Goal: Task Accomplishment & Management: Use online tool/utility

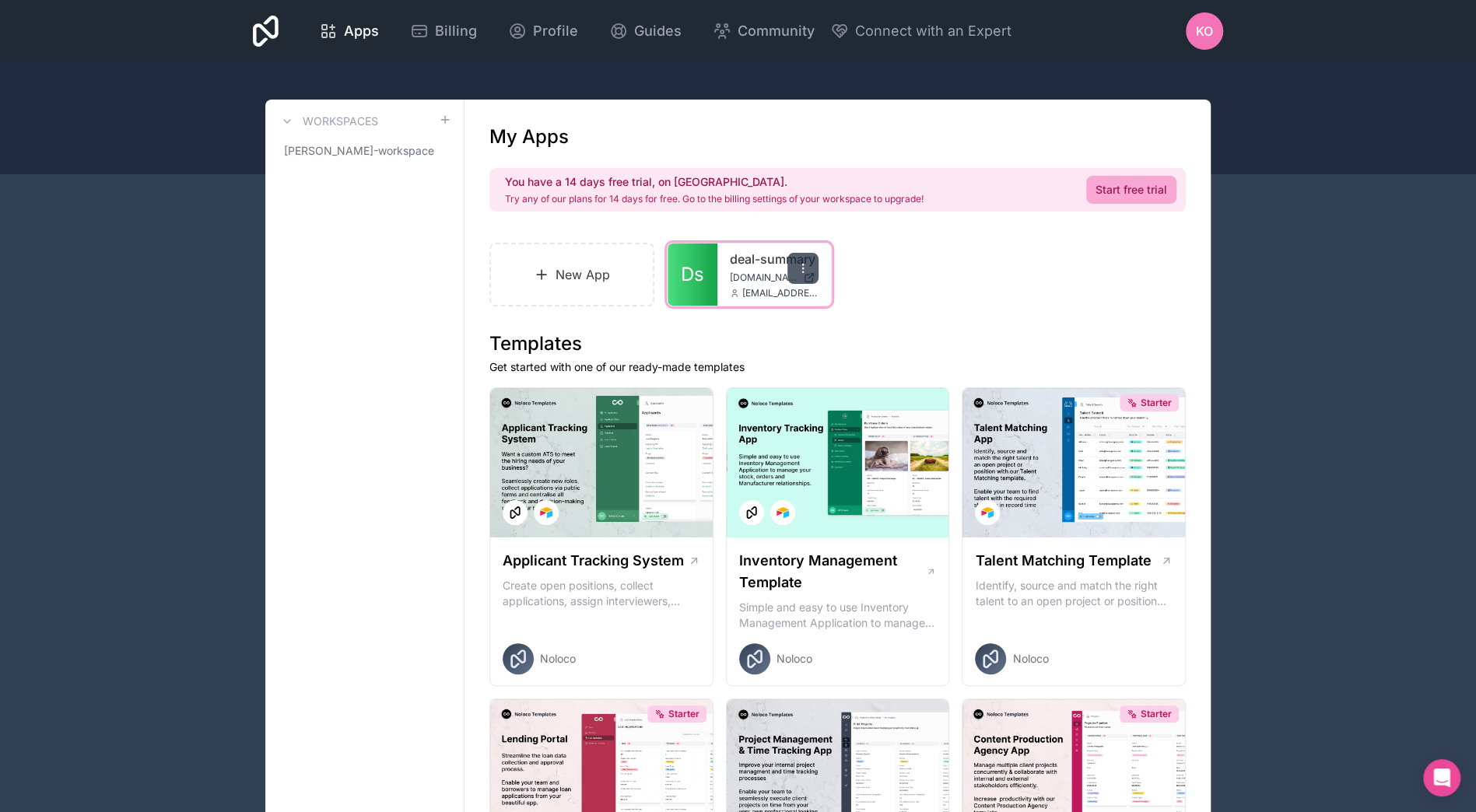
click at [803, 267] on icon at bounding box center [802, 268] width 12 height 12
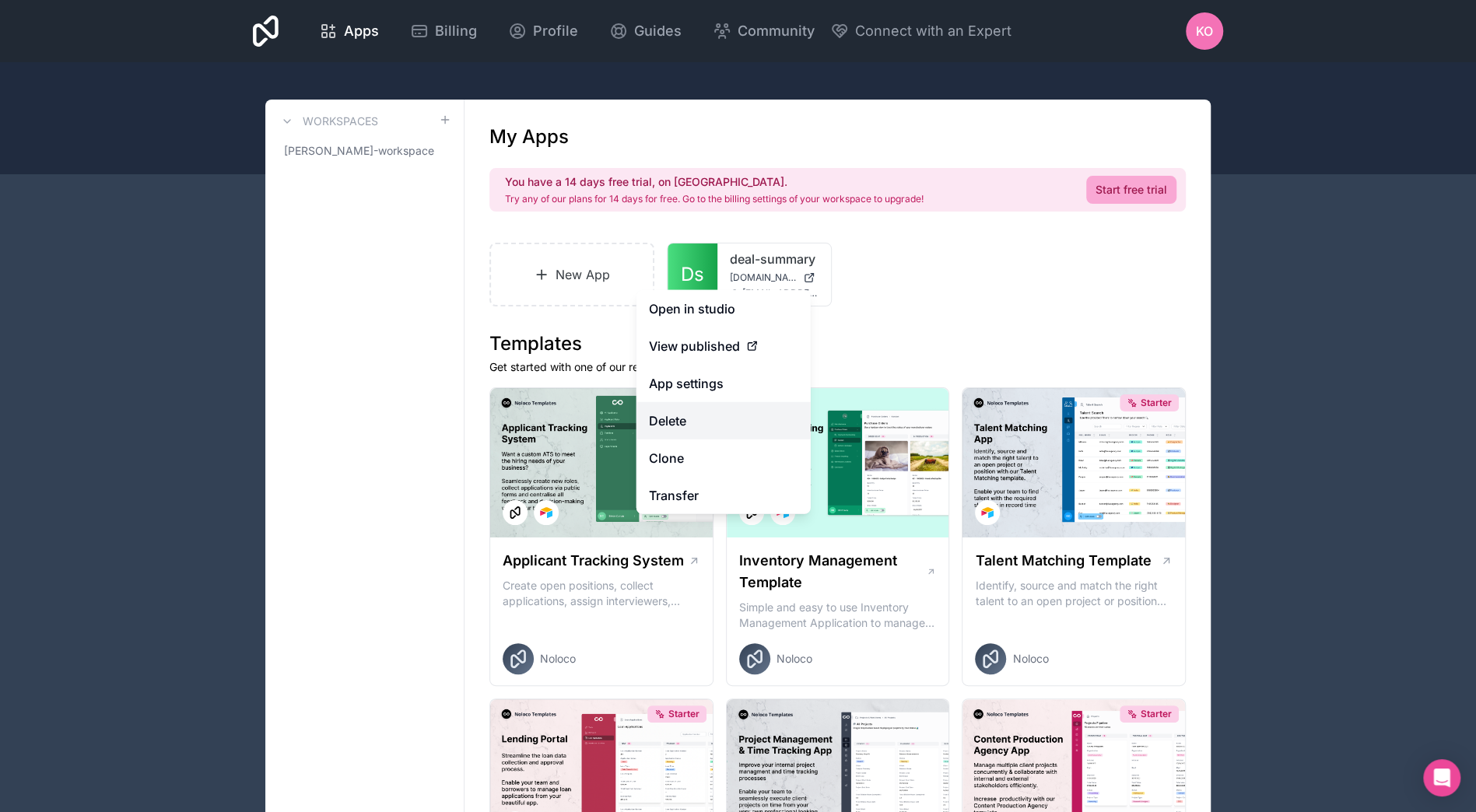
click at [691, 418] on button "Delete" at bounding box center [724, 420] width 174 height 37
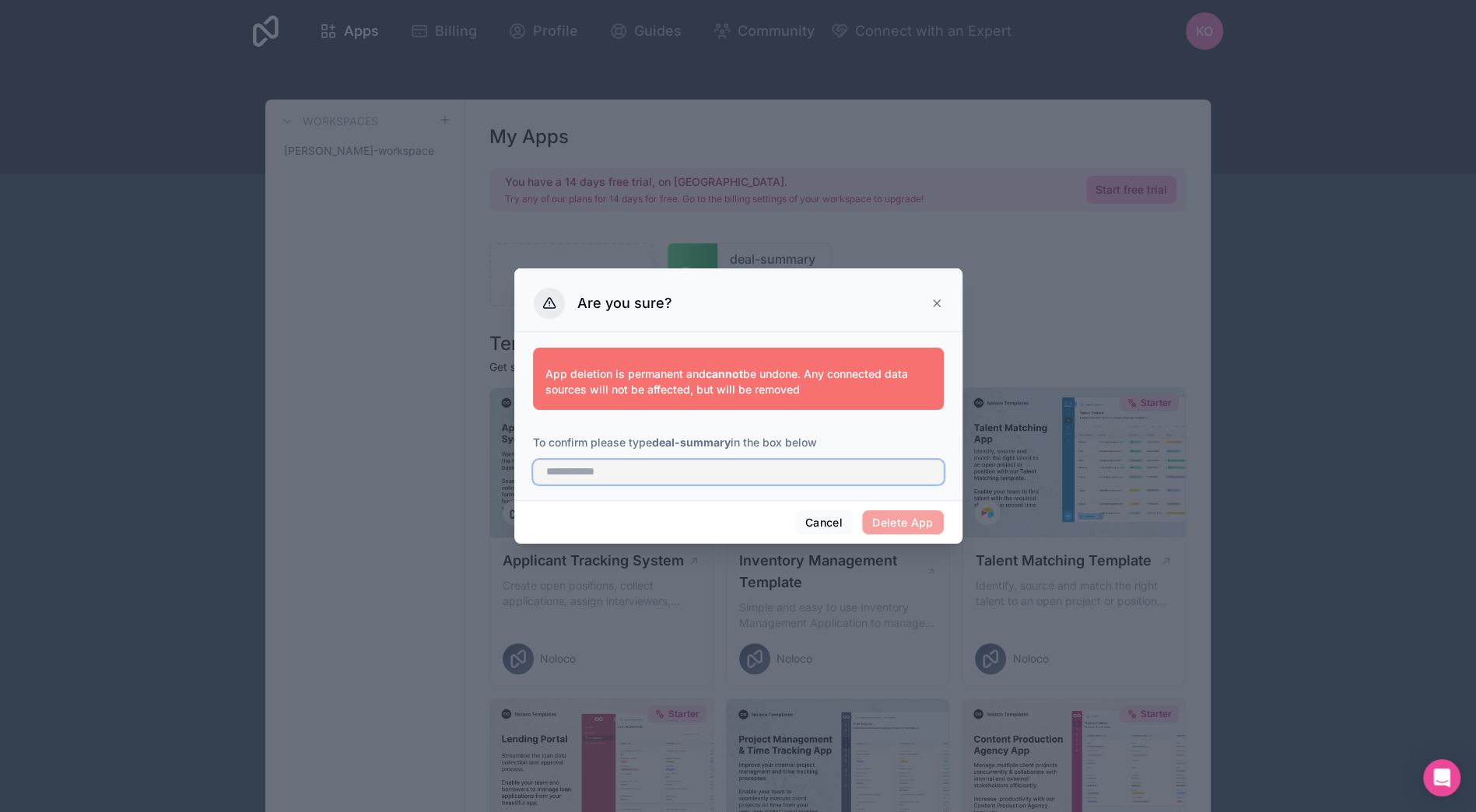
click at [726, 474] on input "text" at bounding box center [738, 472] width 411 height 25
type input "**********"
click at [907, 529] on button "Delete App" at bounding box center [902, 522] width 81 height 25
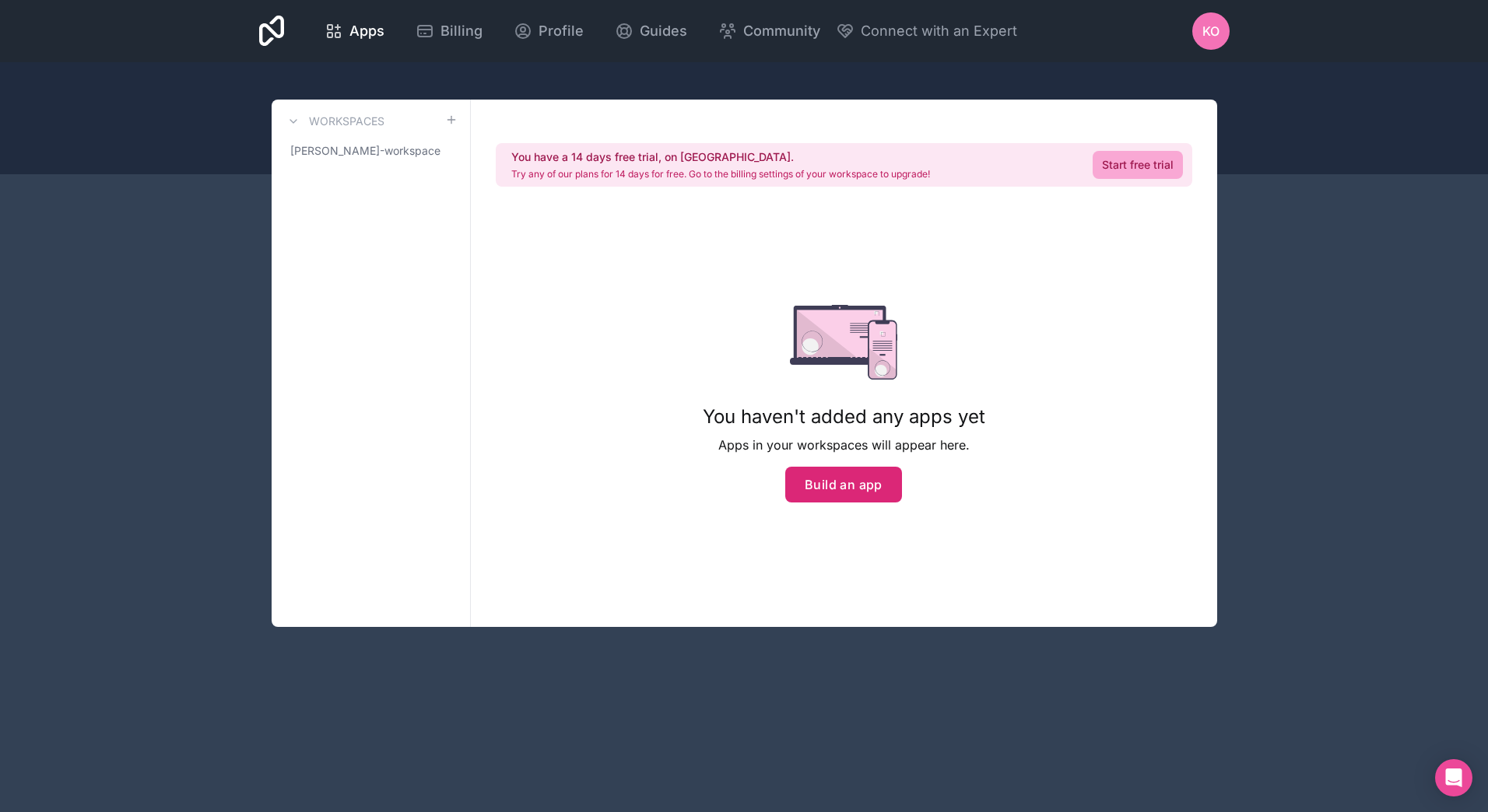
click at [849, 487] on button "Build an app" at bounding box center [843, 484] width 117 height 36
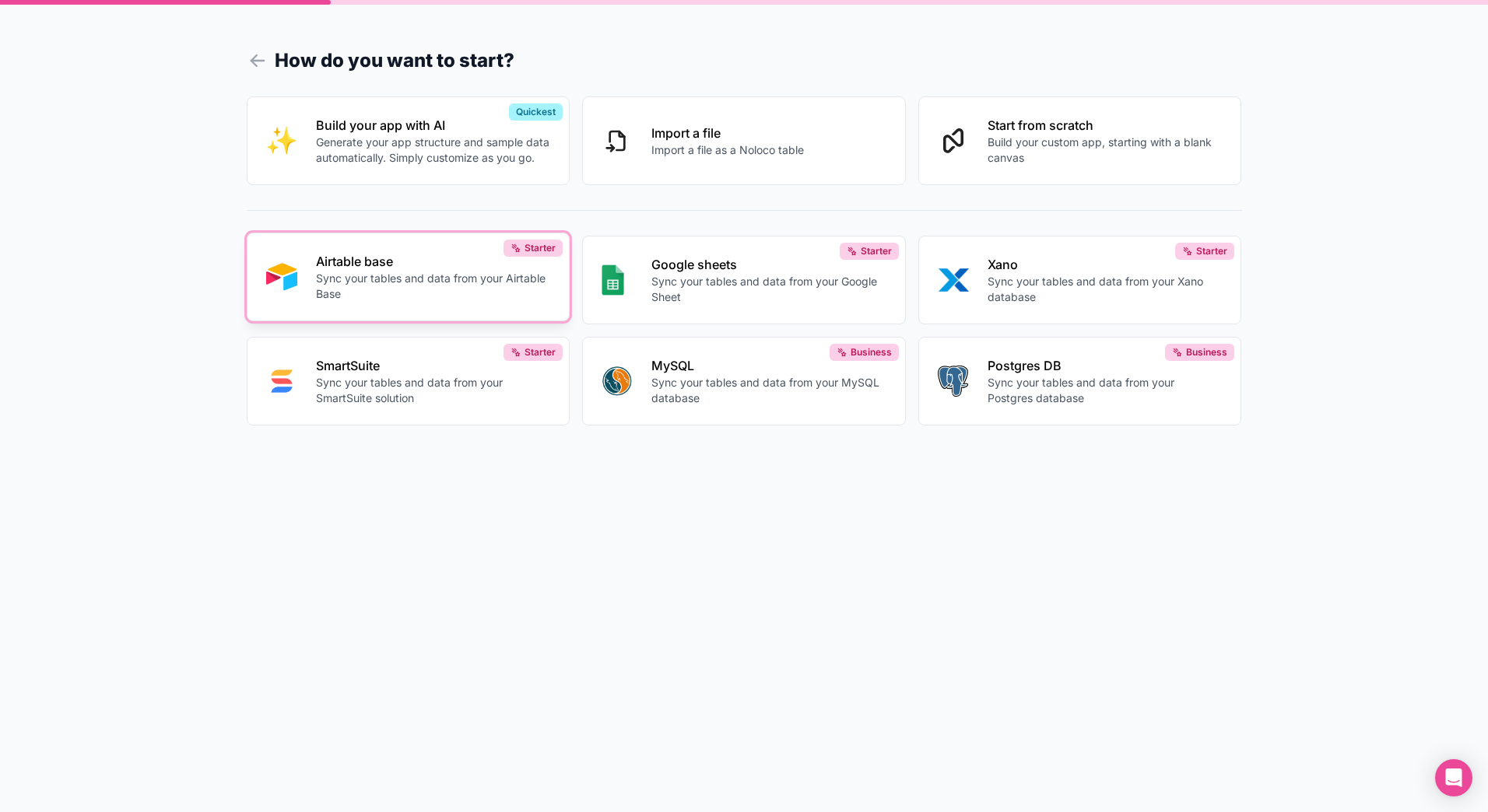
click at [423, 294] on p "Sync your tables and data from your Airtable Base" at bounding box center [433, 286] width 235 height 31
click at [377, 281] on p "Sync your tables and data from your Airtable Base" at bounding box center [433, 286] width 235 height 31
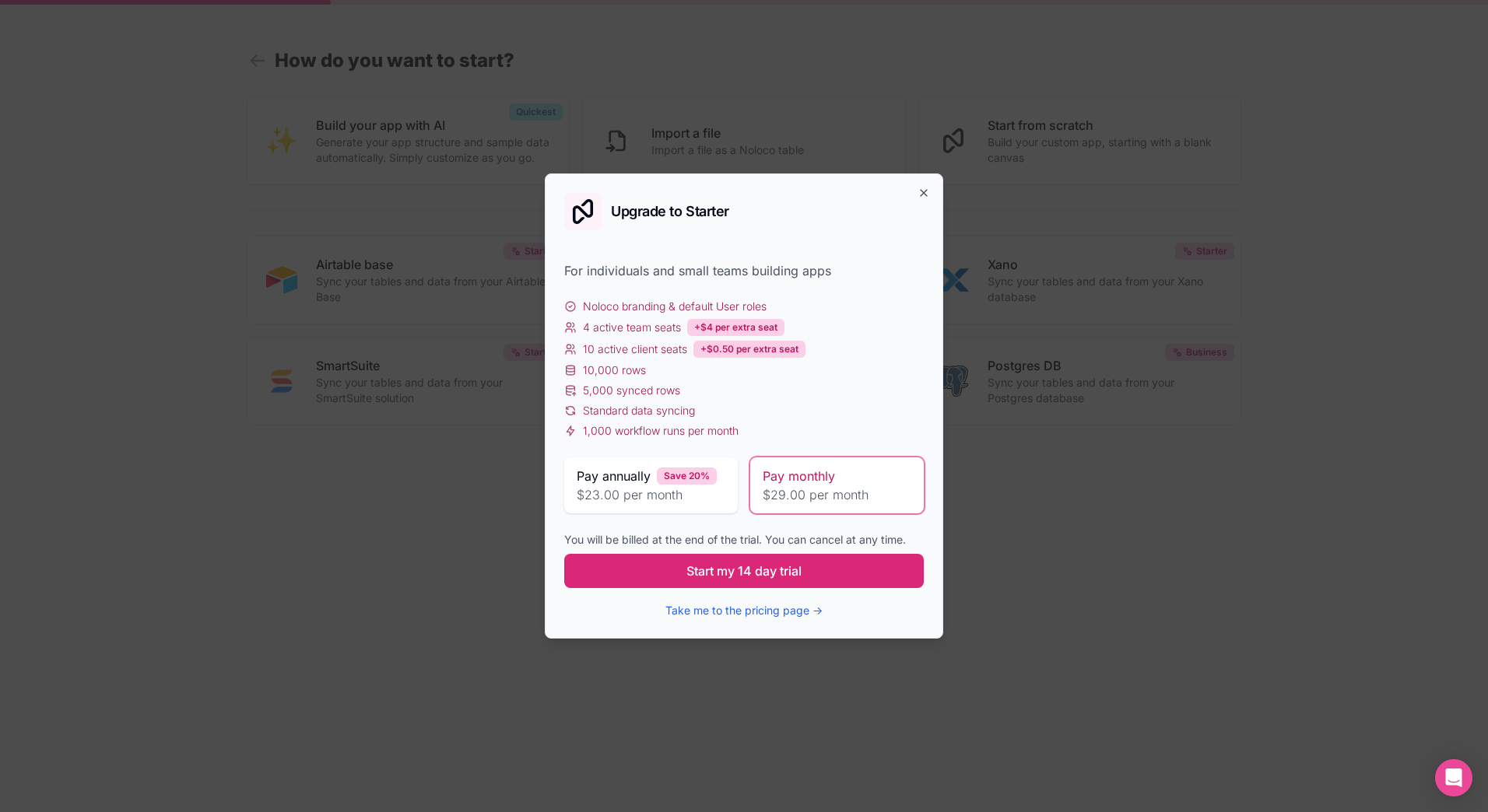
click at [735, 566] on span "Start my 14 day trial" at bounding box center [743, 571] width 115 height 19
